Goal: Task Accomplishment & Management: Complete application form

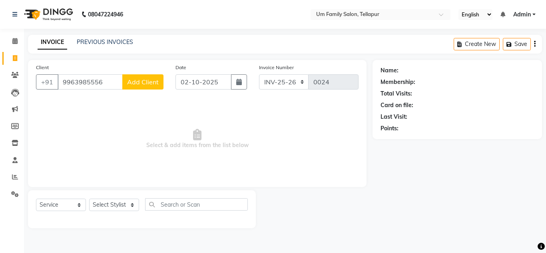
select select "service"
type input "9963985556"
click at [153, 84] on span "Add Client" at bounding box center [143, 82] width 32 height 8
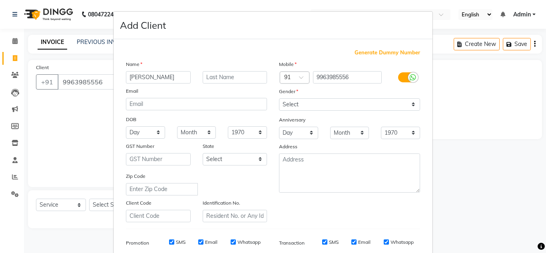
type input "[PERSON_NAME]"
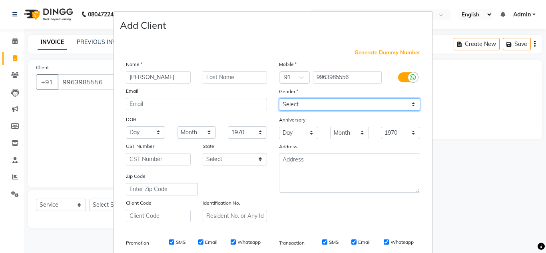
click at [367, 104] on select "Select [DEMOGRAPHIC_DATA] [DEMOGRAPHIC_DATA] Other Prefer Not To Say" at bounding box center [349, 104] width 141 height 12
select select "[DEMOGRAPHIC_DATA]"
click at [279, 98] on select "Select [DEMOGRAPHIC_DATA] [DEMOGRAPHIC_DATA] Other Prefer Not To Say" at bounding box center [349, 104] width 141 height 12
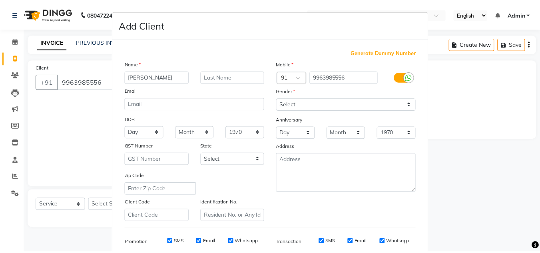
scroll to position [116, 0]
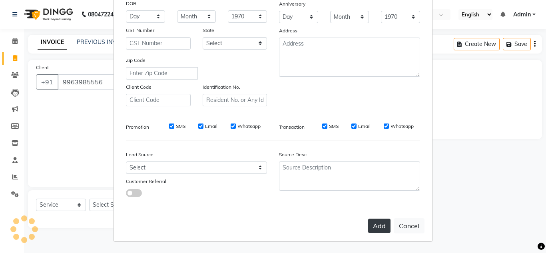
click at [374, 221] on button "Add" at bounding box center [379, 226] width 22 height 14
select select
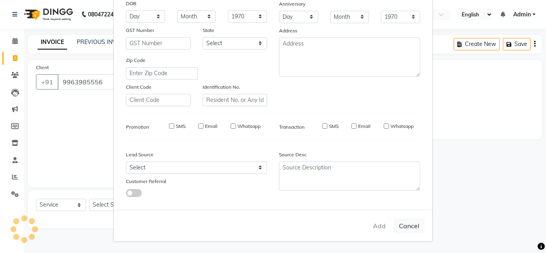
select select
checkbox input "false"
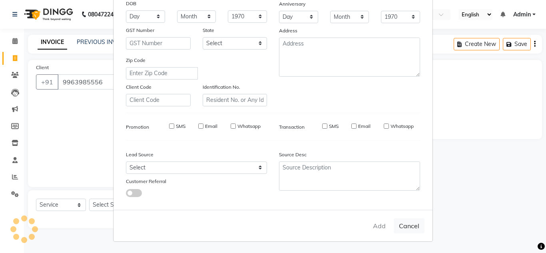
checkbox input "false"
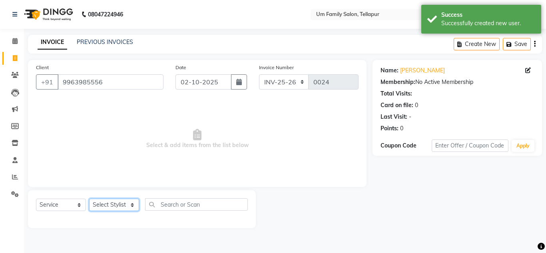
click at [128, 207] on select "Select Stylist Akash K. SAI pandu [PERSON_NAME]" at bounding box center [114, 205] width 50 height 12
select select "82738"
click at [89, 199] on select "Select Stylist Akash K. SAI pandu [PERSON_NAME]" at bounding box center [114, 205] width 50 height 12
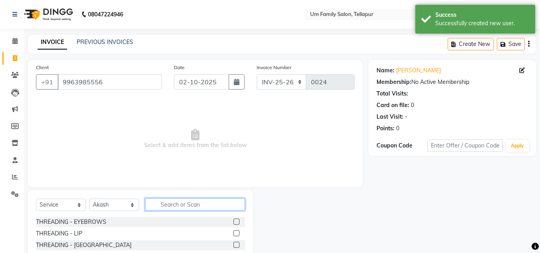
click at [178, 207] on input "text" at bounding box center [195, 204] width 100 height 12
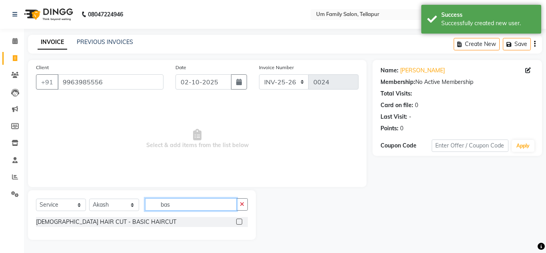
type input "bas"
click at [241, 221] on label at bounding box center [239, 222] width 6 height 6
click at [241, 221] on input "checkbox" at bounding box center [238, 221] width 5 height 5
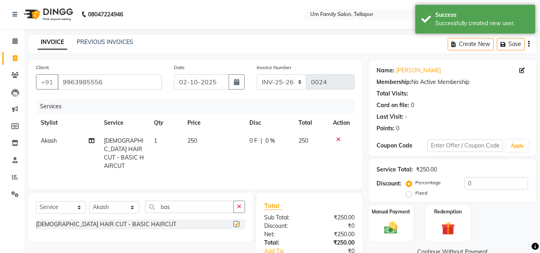
checkbox input "false"
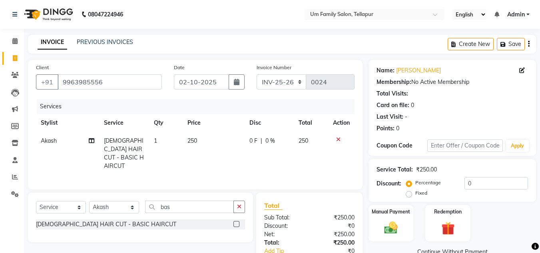
scroll to position [50, 0]
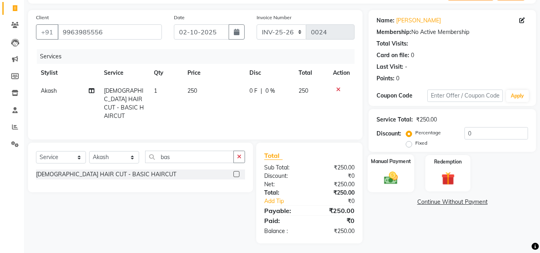
click at [391, 178] on img at bounding box center [391, 178] width 22 height 16
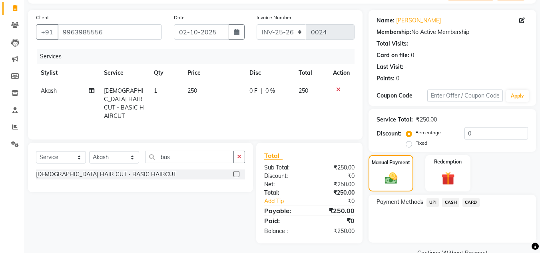
click at [451, 202] on span "CASH" at bounding box center [450, 202] width 17 height 9
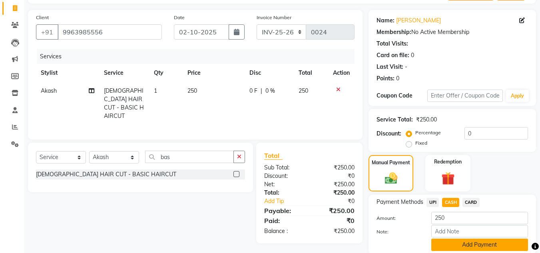
click at [472, 247] on button "Add Payment" at bounding box center [479, 245] width 97 height 12
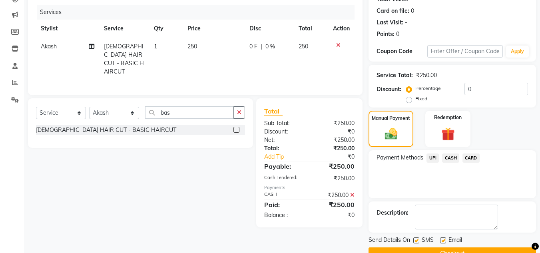
scroll to position [113, 0]
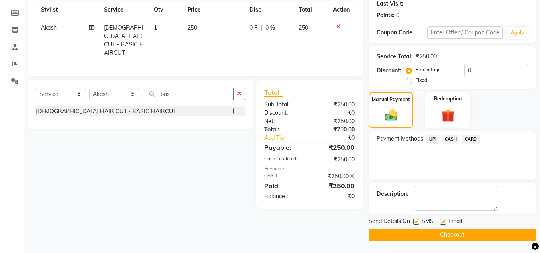
click at [459, 237] on button "Checkout" at bounding box center [452, 235] width 167 height 12
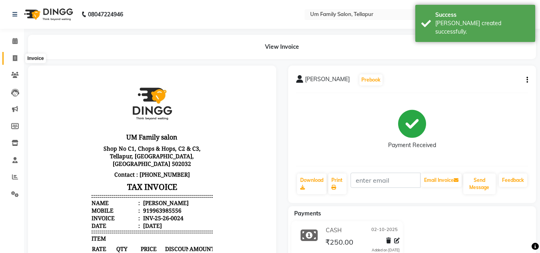
click at [18, 59] on span at bounding box center [15, 58] width 14 height 9
select select "service"
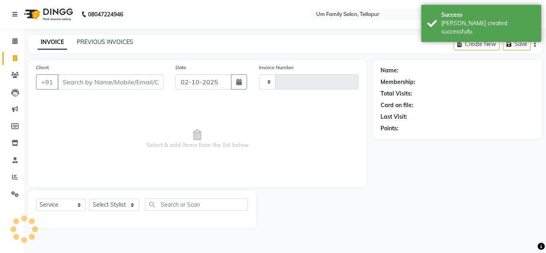
type input "0025"
select select "5102"
click at [93, 82] on input "Client" at bounding box center [111, 81] width 106 height 15
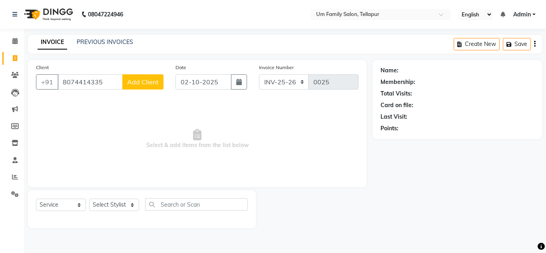
type input "8074414335"
click at [140, 81] on span "Add Client" at bounding box center [143, 82] width 32 height 8
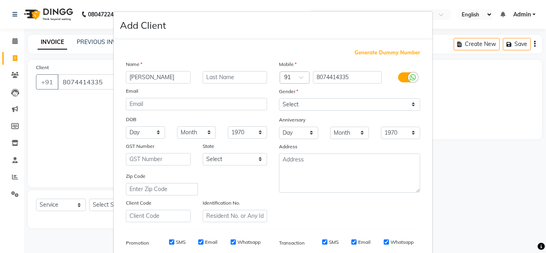
type input "[PERSON_NAME]"
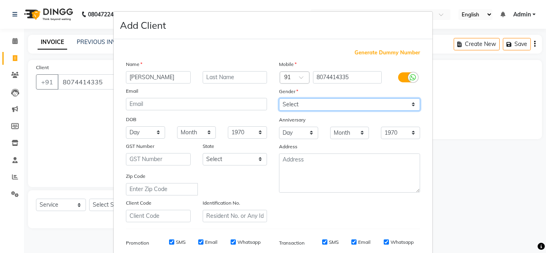
click at [412, 106] on select "Select [DEMOGRAPHIC_DATA] [DEMOGRAPHIC_DATA] Other Prefer Not To Say" at bounding box center [349, 104] width 141 height 12
select select "[DEMOGRAPHIC_DATA]"
click at [279, 98] on select "Select [DEMOGRAPHIC_DATA] [DEMOGRAPHIC_DATA] Other Prefer Not To Say" at bounding box center [349, 104] width 141 height 12
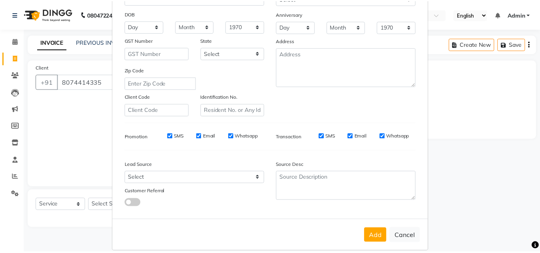
scroll to position [116, 0]
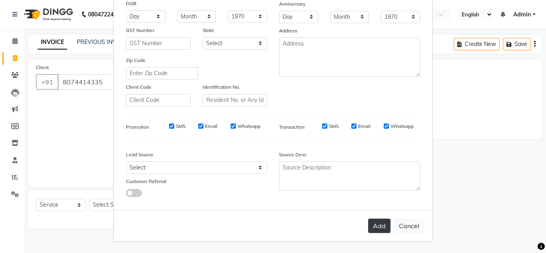
click at [376, 229] on button "Add" at bounding box center [379, 226] width 22 height 14
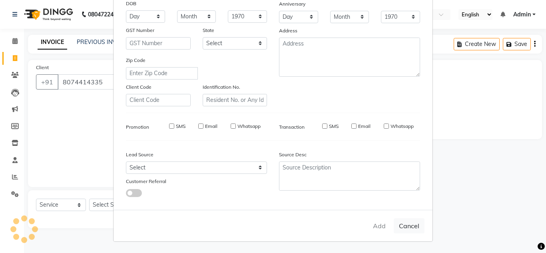
select select
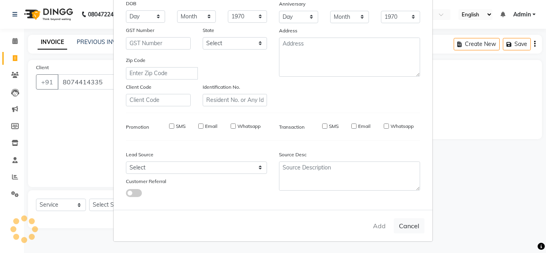
select select
checkbox input "false"
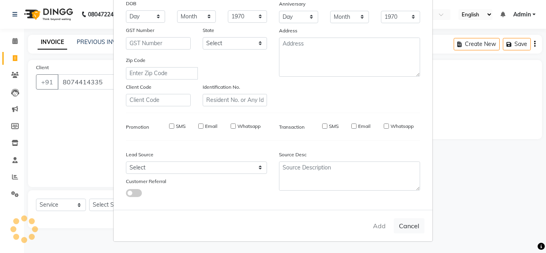
checkbox input "false"
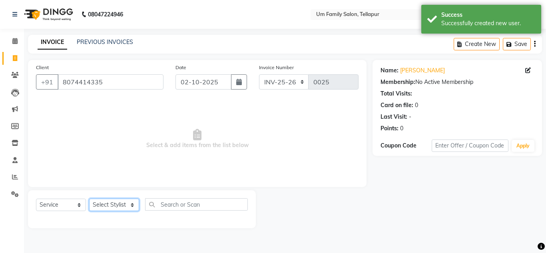
click at [128, 205] on select "Select Stylist Akash K. SAI pandu [PERSON_NAME]" at bounding box center [114, 205] width 50 height 12
click at [109, 82] on input "8074414335" at bounding box center [111, 81] width 106 height 15
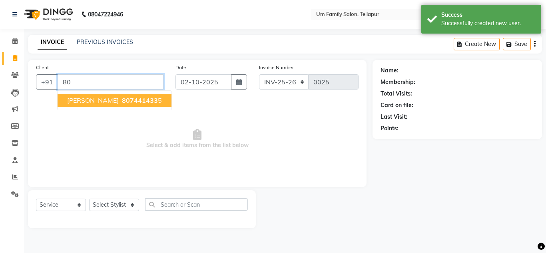
type input "8"
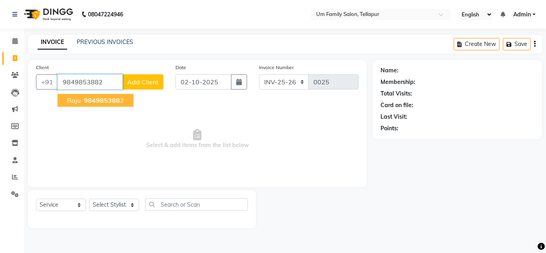
type input "9849853882"
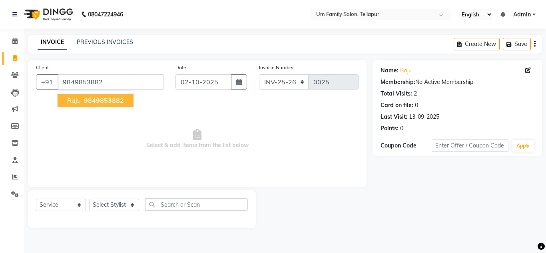
click at [116, 102] on span "984985388" at bounding box center [102, 100] width 36 height 8
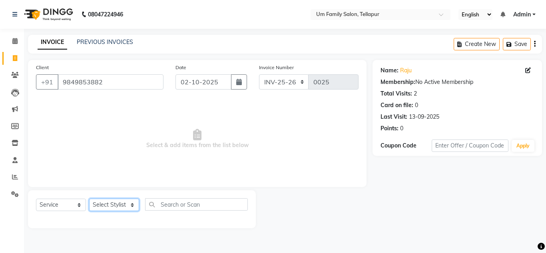
click at [134, 205] on select "Select Stylist Akash K. SAI pandu [PERSON_NAME]" at bounding box center [114, 205] width 50 height 12
select select "82738"
click at [89, 199] on select "Select Stylist Akash K. SAI pandu [PERSON_NAME]" at bounding box center [114, 205] width 50 height 12
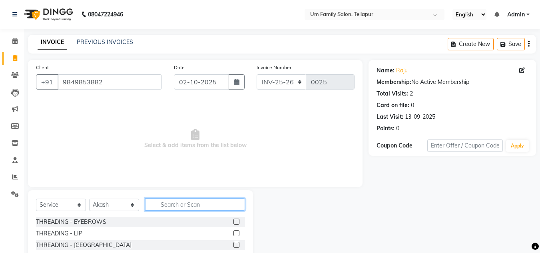
click at [204, 208] on input "text" at bounding box center [195, 204] width 100 height 12
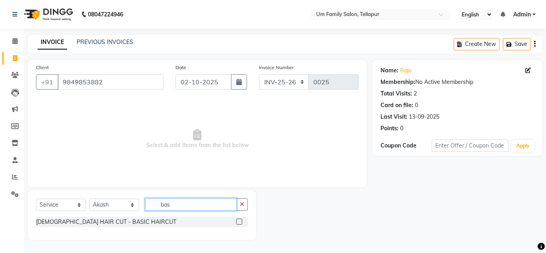
type input "bas"
click at [240, 220] on label at bounding box center [239, 222] width 6 height 6
click at [240, 220] on input "checkbox" at bounding box center [238, 221] width 5 height 5
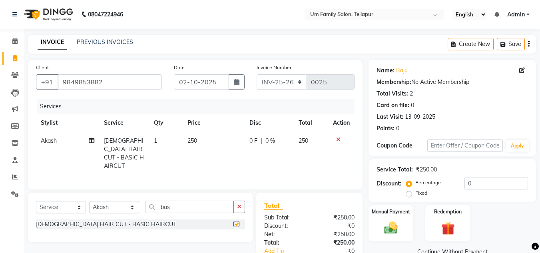
checkbox input "false"
click at [240, 205] on icon "button" at bounding box center [239, 207] width 4 height 6
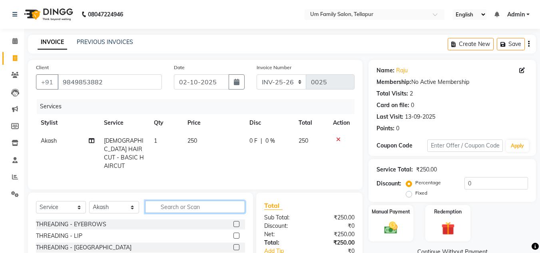
click at [217, 206] on input "text" at bounding box center [195, 207] width 100 height 12
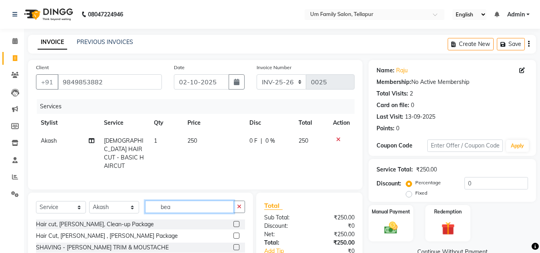
type input "bea"
click at [236, 246] on label at bounding box center [236, 247] width 6 height 6
click at [236, 246] on input "checkbox" at bounding box center [235, 247] width 5 height 5
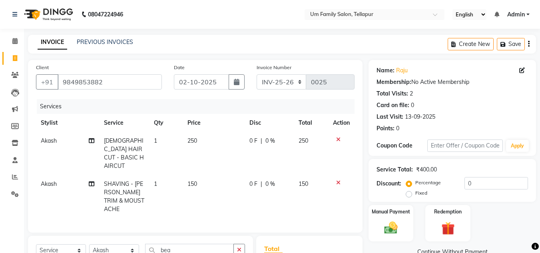
checkbox input "false"
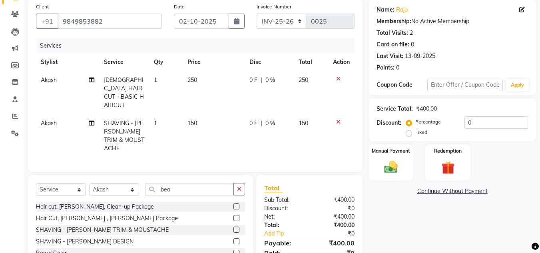
scroll to position [92, 0]
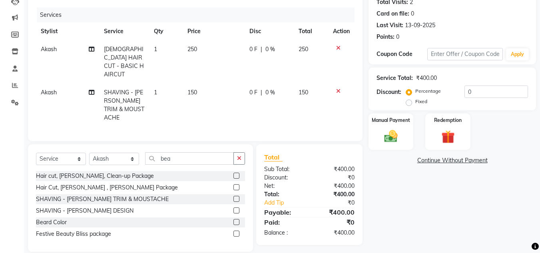
click at [236, 219] on label at bounding box center [236, 222] width 6 height 6
click at [236, 220] on input "checkbox" at bounding box center [235, 222] width 5 height 5
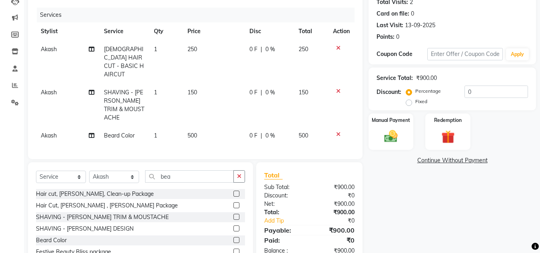
click at [235, 237] on label at bounding box center [236, 240] width 6 height 6
click at [235, 238] on input "checkbox" at bounding box center [235, 240] width 5 height 5
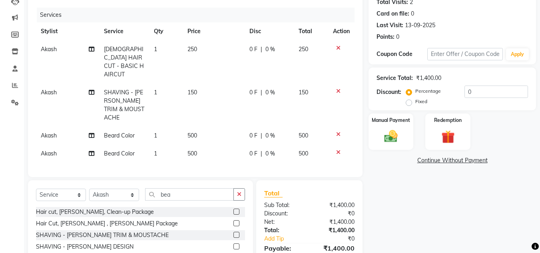
checkbox input "false"
click at [390, 139] on img at bounding box center [391, 136] width 22 height 16
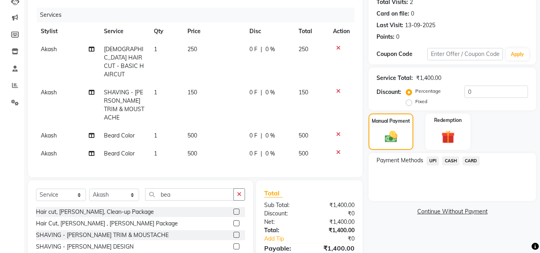
click at [436, 161] on span "UPI" at bounding box center [433, 160] width 12 height 9
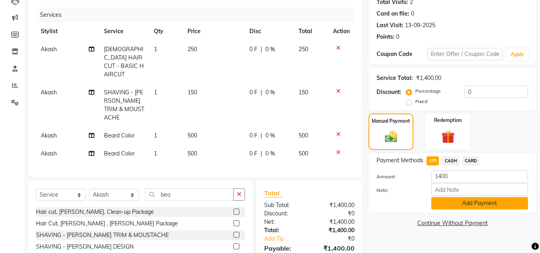
click at [466, 202] on button "Add Payment" at bounding box center [479, 203] width 97 height 12
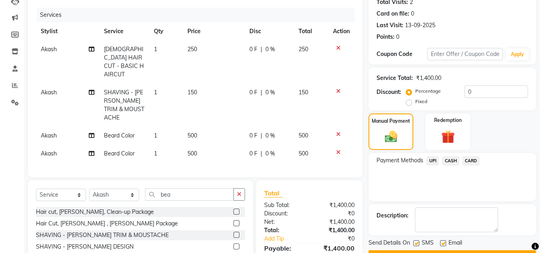
scroll to position [138, 0]
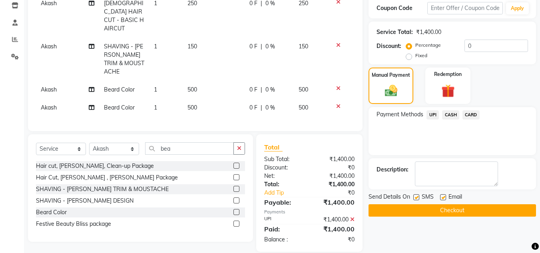
click at [496, 210] on button "Checkout" at bounding box center [452, 210] width 167 height 12
